Goal: Download file/media: Download file/media

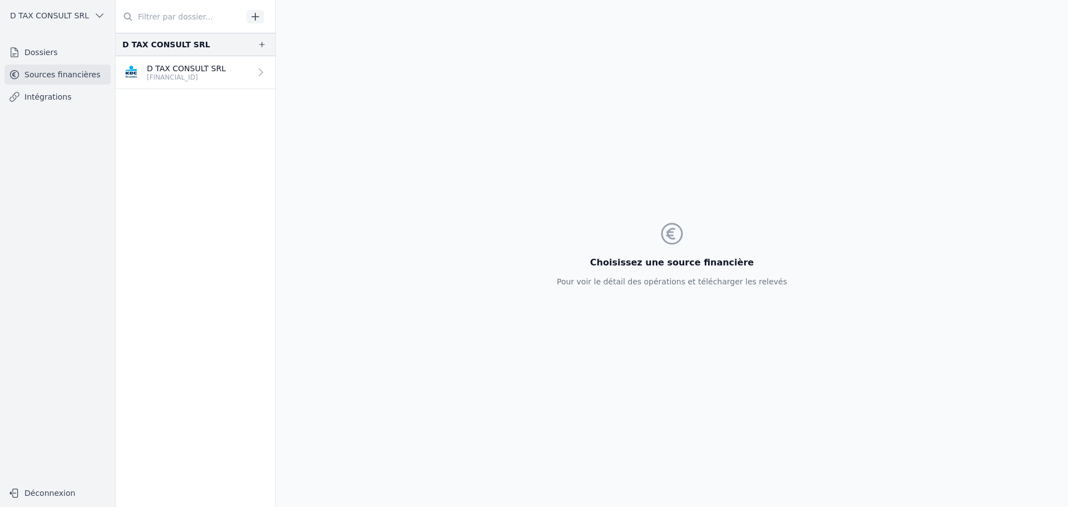
click at [169, 66] on p "D TAX CONSULT SRL" at bounding box center [186, 68] width 79 height 11
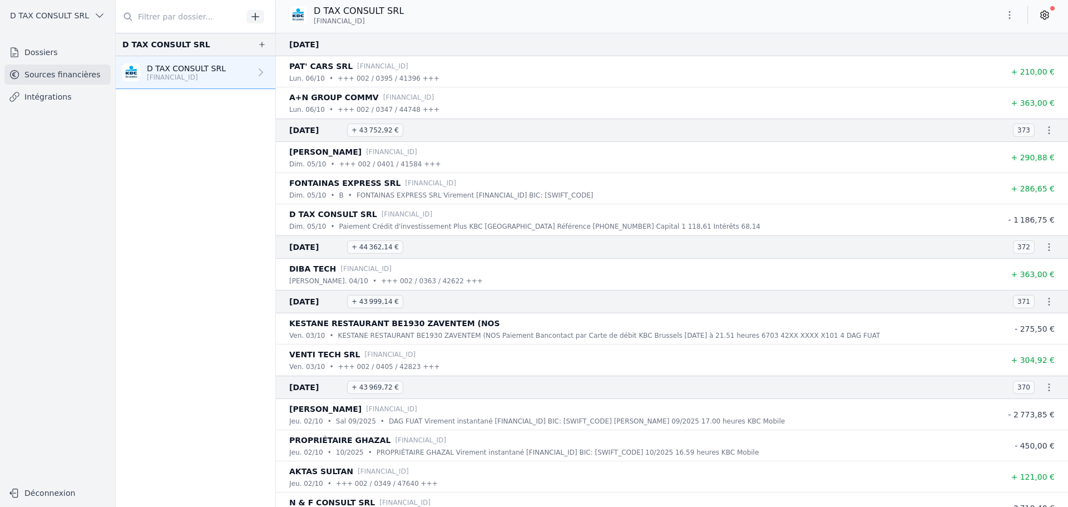
click at [1046, 132] on icon "button" at bounding box center [1049, 130] width 11 height 11
click at [1032, 146] on link "Télécharger le CODA" at bounding box center [1013, 150] width 98 height 21
click at [1049, 130] on icon "button" at bounding box center [1050, 130] width 2 height 8
click at [1025, 168] on link "Télécharger le PDF" at bounding box center [1013, 171] width 98 height 20
click at [1049, 244] on icon "button" at bounding box center [1050, 247] width 2 height 8
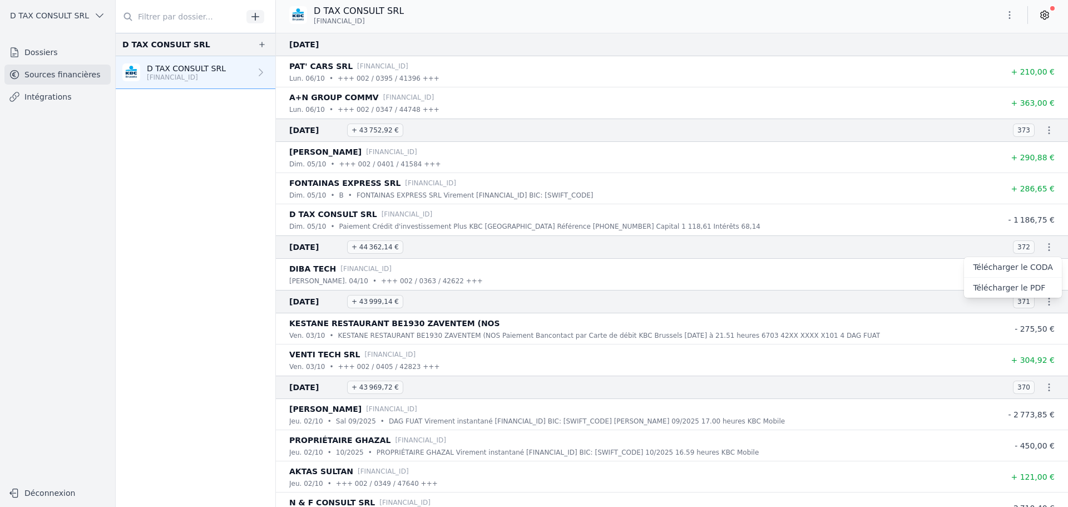
click at [1034, 269] on link "Télécharger le CODA" at bounding box center [1013, 267] width 98 height 21
click at [1045, 248] on icon "button" at bounding box center [1049, 246] width 11 height 11
click at [1034, 290] on link "Télécharger le PDF" at bounding box center [1013, 288] width 98 height 20
click at [1046, 304] on icon "button" at bounding box center [1049, 301] width 11 height 11
click at [1027, 319] on link "Télécharger le CODA" at bounding box center [1013, 322] width 98 height 21
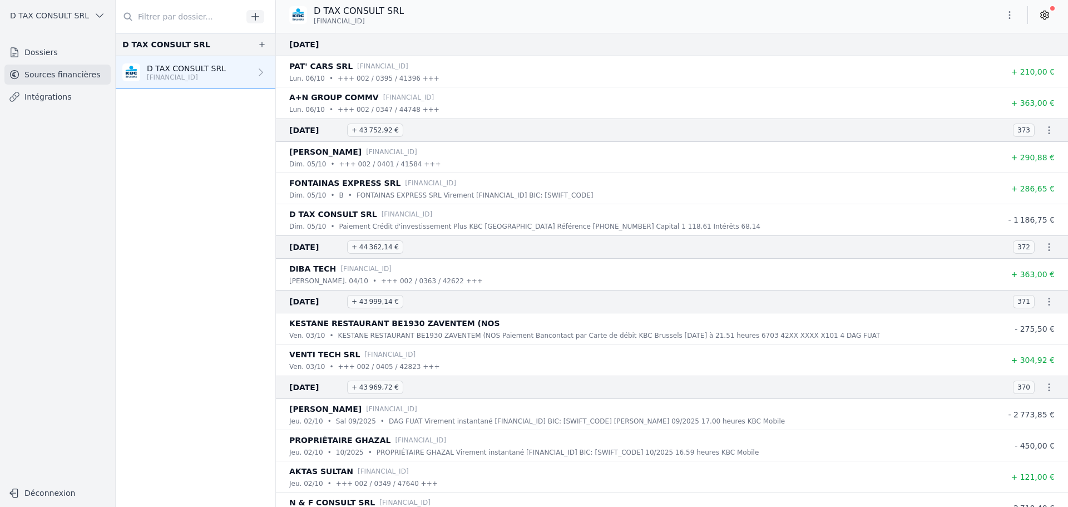
click at [1047, 304] on icon "button" at bounding box center [1049, 301] width 11 height 11
click at [1029, 342] on link "Télécharger le PDF" at bounding box center [1013, 342] width 98 height 20
